Goal: Task Accomplishment & Management: Manage account settings

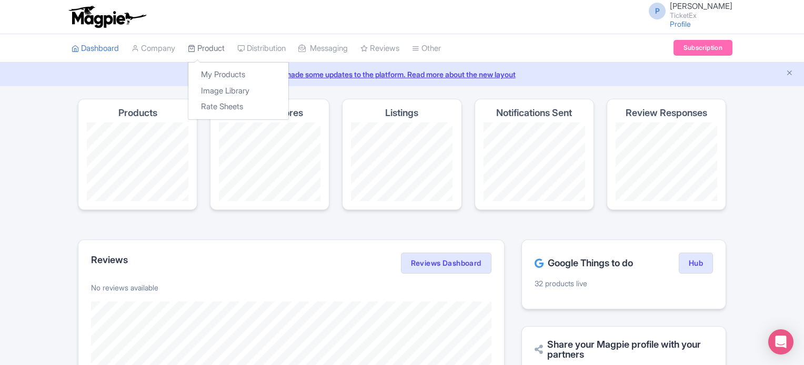
click at [206, 45] on link "Product" at bounding box center [206, 48] width 37 height 29
click at [224, 71] on link "My Products" at bounding box center [238, 75] width 100 height 16
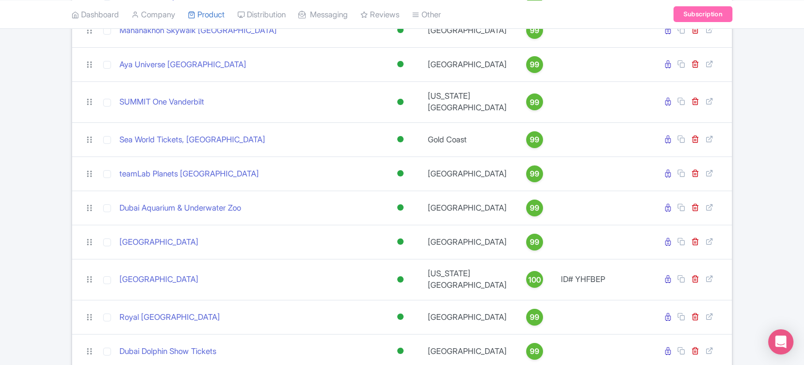
scroll to position [1038, 0]
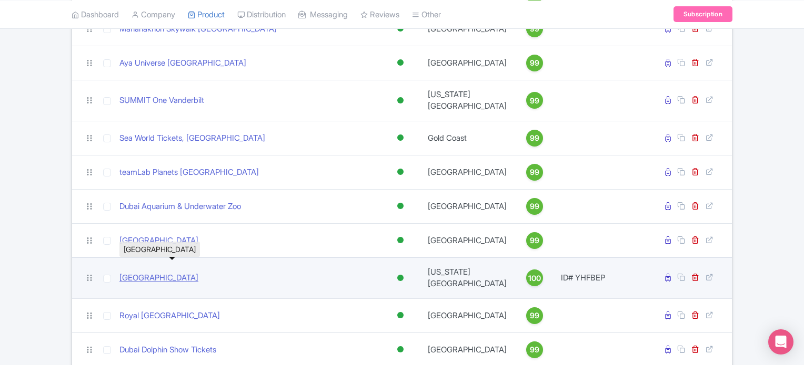
click at [148, 281] on link "[GEOGRAPHIC_DATA]" at bounding box center [158, 278] width 79 height 12
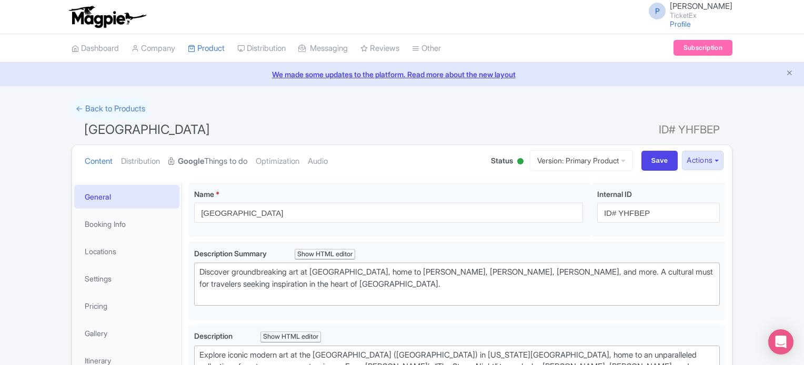
click at [220, 161] on link "Google Things to do" at bounding box center [207, 161] width 79 height 33
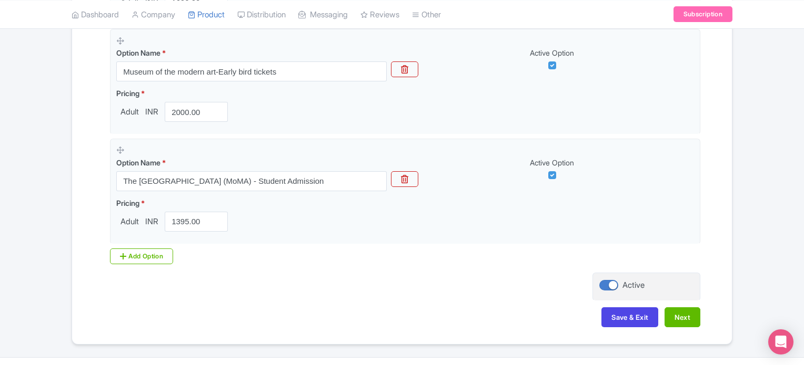
scroll to position [456, 0]
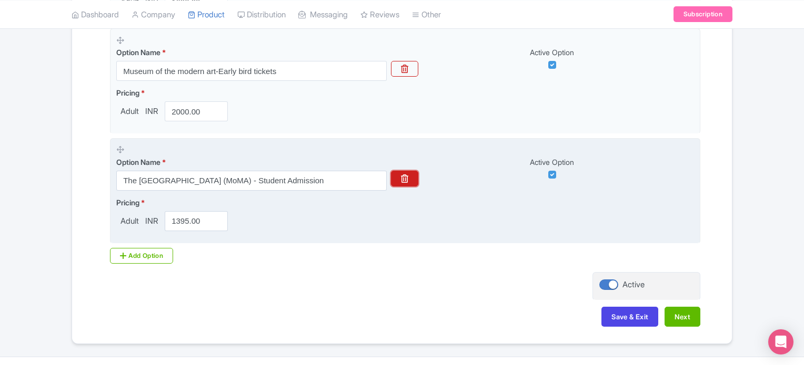
click at [411, 171] on button "button" at bounding box center [404, 179] width 27 height 16
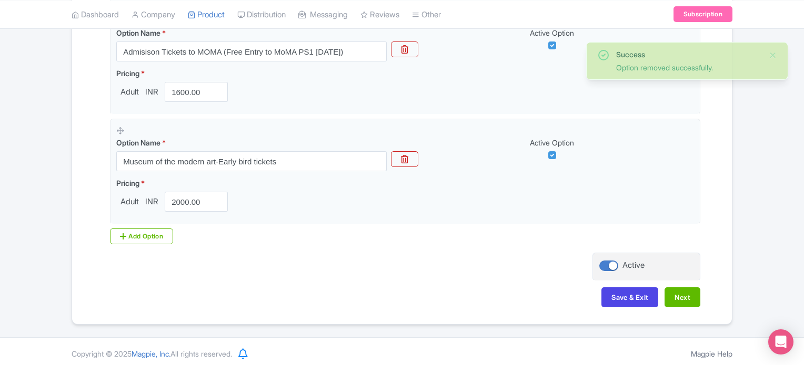
scroll to position [369, 0]
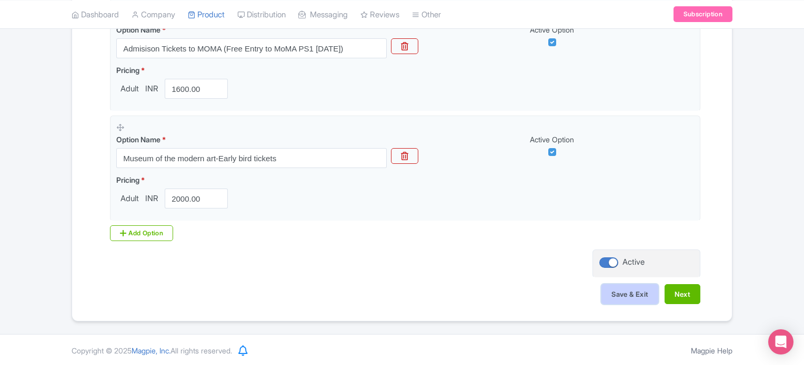
click at [606, 293] on button "Save & Exit" at bounding box center [629, 295] width 57 height 20
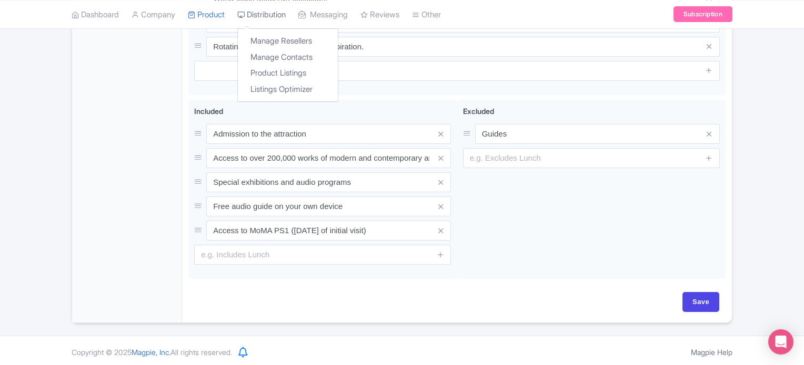
scroll to position [557, 0]
